Goal: Find specific page/section: Find specific page/section

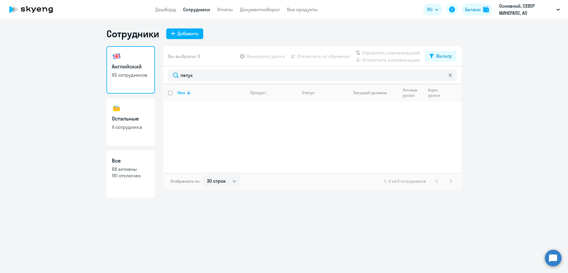
select select "30"
drag, startPoint x: 0, startPoint y: 0, endPoint x: 137, endPoint y: 71, distance: 154.2
click at [140, 75] on div "Английский 65 сотрудников Остальные 4 сотрудника Все 68 активны 161 отключен Вы…" at bounding box center [284, 122] width 355 height 152
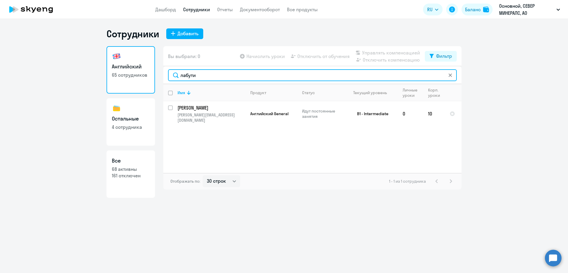
drag, startPoint x: 210, startPoint y: 73, endPoint x: 155, endPoint y: 73, distance: 54.2
click at [155, 73] on div "Английский 65 сотрудников Остальные 4 сотрудника Все 68 активны 161 отключен Вы…" at bounding box center [284, 122] width 355 height 152
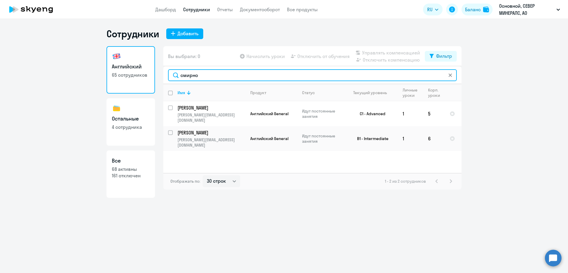
drag, startPoint x: 191, startPoint y: 76, endPoint x: 147, endPoint y: 74, distance: 43.8
click at [148, 74] on div "Английский 65 сотрудников Остальные 4 сотрудника Все 68 активны 161 отключен Вы…" at bounding box center [284, 122] width 355 height 152
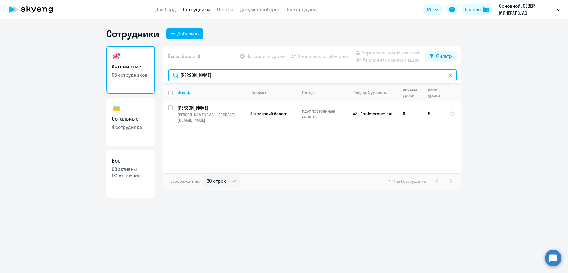
drag, startPoint x: 208, startPoint y: 78, endPoint x: 151, endPoint y: 73, distance: 57.6
click at [154, 80] on div "Английский 65 сотрудников Остальные 4 сотрудника Все 68 активны 161 отключен Вы…" at bounding box center [284, 122] width 355 height 152
type input "нестер"
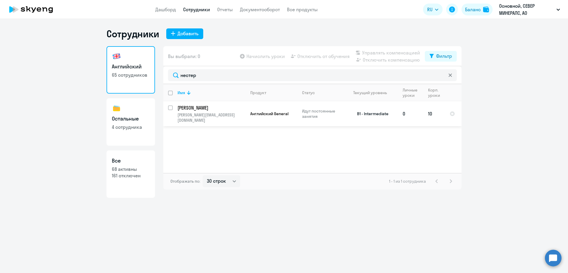
click at [369, 117] on td "B1 - Intermediate" at bounding box center [370, 113] width 55 height 25
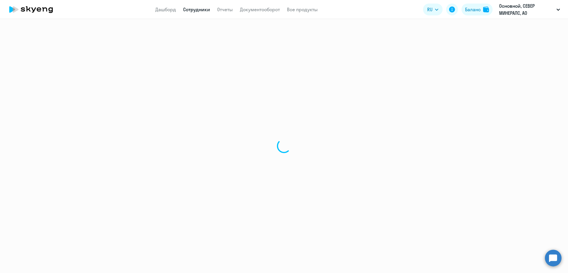
select select "english"
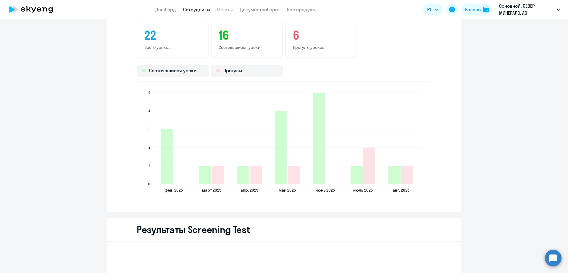
scroll to position [814, 0]
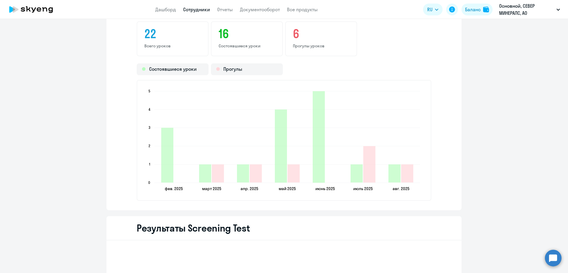
click at [202, 10] on link "Сотрудники" at bounding box center [196, 10] width 27 height 6
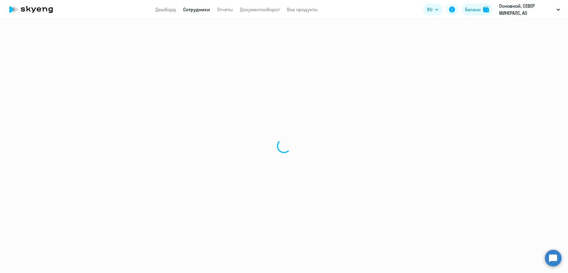
select select "30"
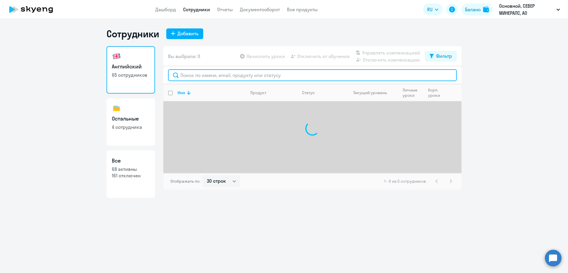
click at [213, 73] on input "text" at bounding box center [312, 75] width 289 height 12
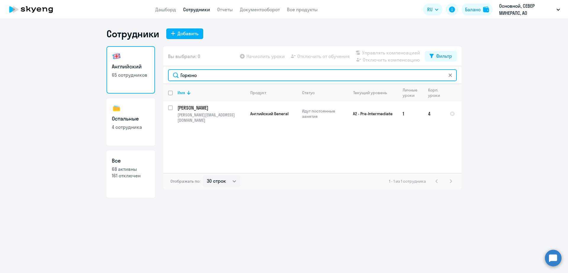
type input "Горюно"
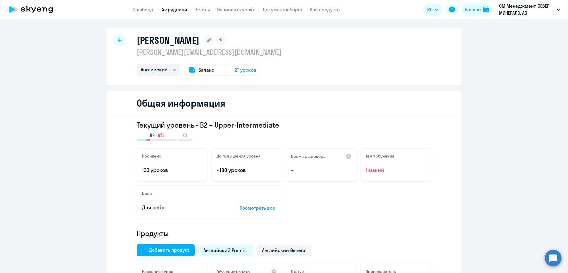
select select "english"
